Goal: Information Seeking & Learning: Learn about a topic

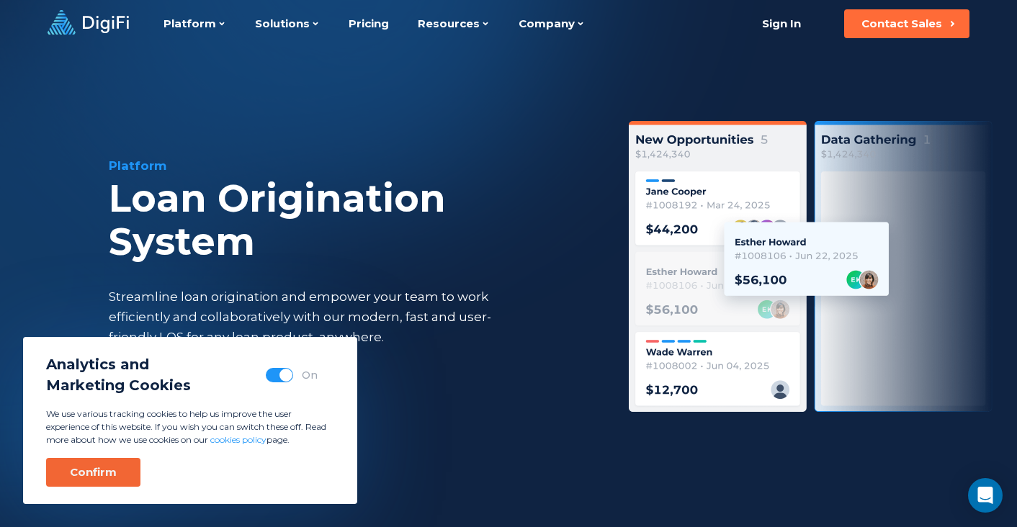
click at [103, 473] on div "Confirm" at bounding box center [93, 472] width 47 height 14
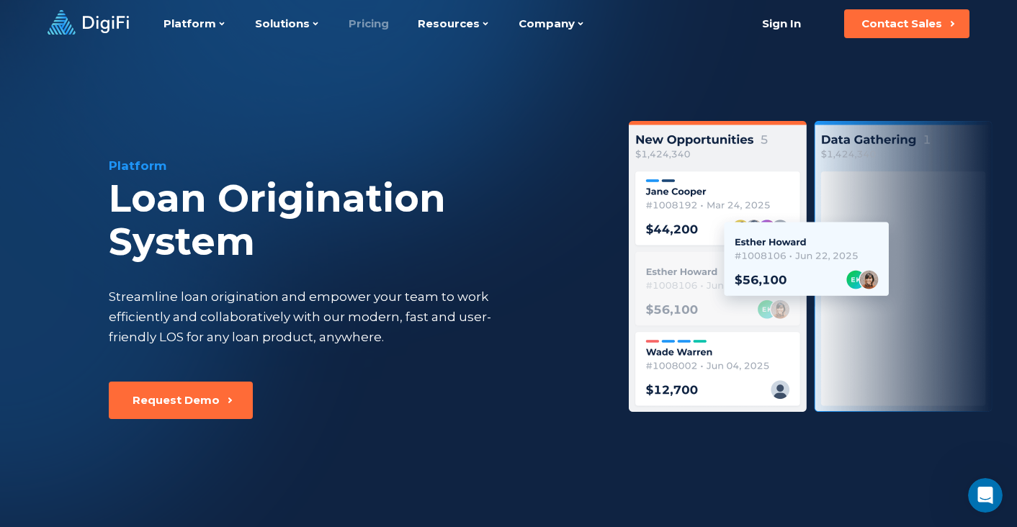
click at [362, 25] on link "Pricing" at bounding box center [368, 24] width 40 height 48
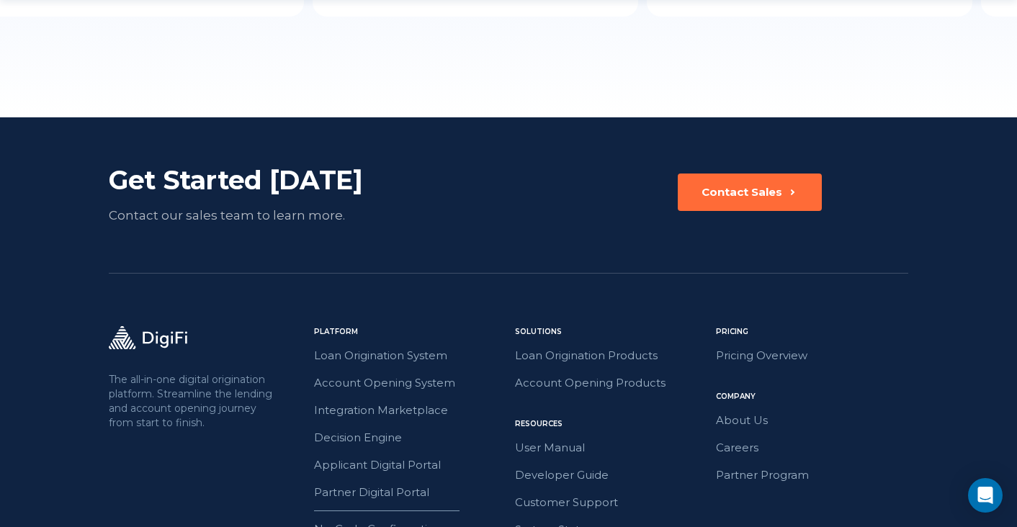
scroll to position [1973, 0]
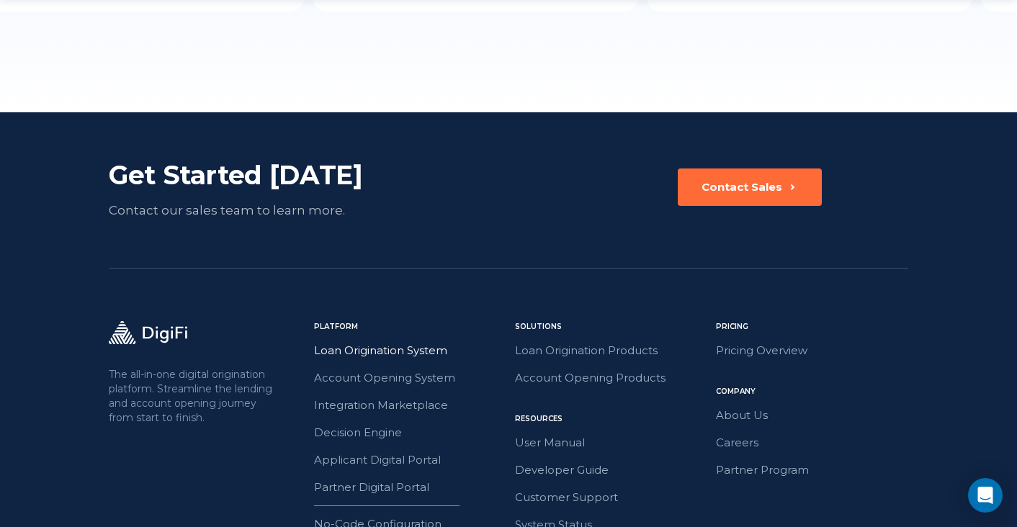
click at [386, 353] on link "Loan Origination System" at bounding box center [410, 350] width 192 height 19
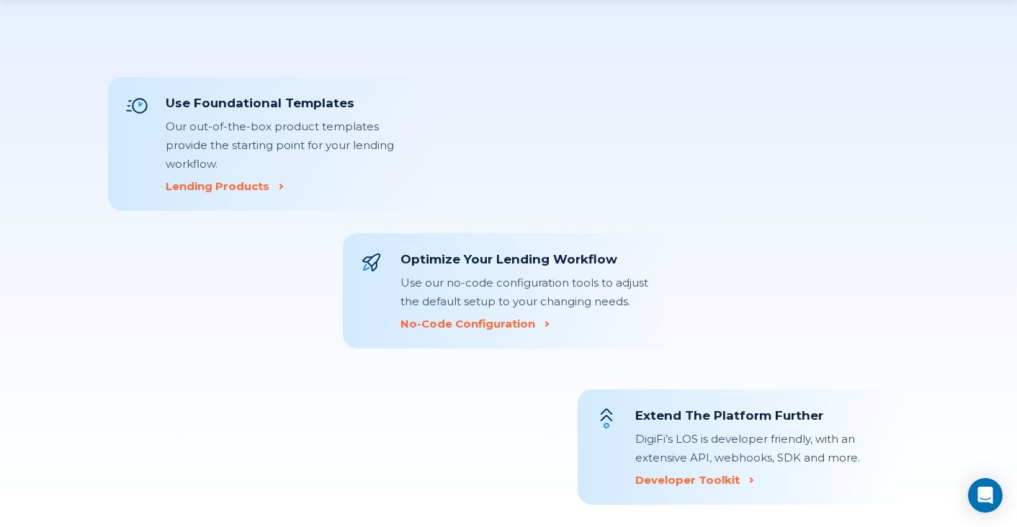
scroll to position [1491, 0]
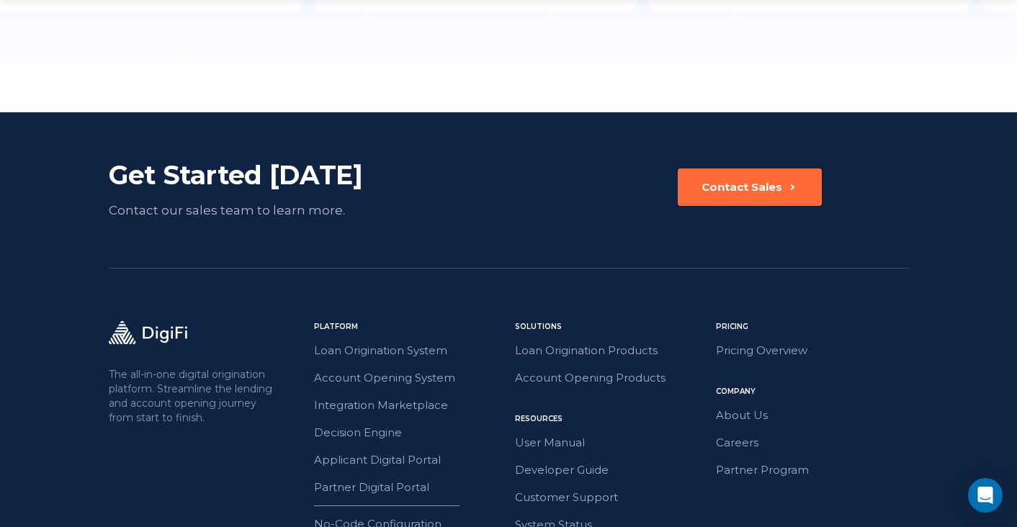
scroll to position [1973, 0]
